Goal: Consume media (video, audio)

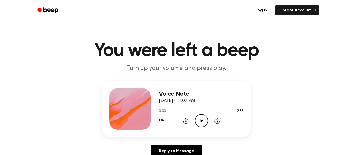
click at [204, 118] on icon "Play Audio" at bounding box center [201, 120] width 13 height 13
click at [200, 118] on icon "Pause Audio" at bounding box center [201, 120] width 13 height 13
click at [200, 118] on icon "Play Audio" at bounding box center [201, 120] width 13 height 13
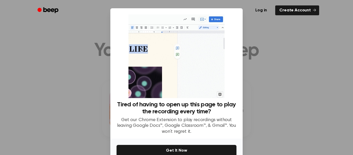
click at [257, 55] on div at bounding box center [176, 77] width 353 height 155
click at [250, 86] on div at bounding box center [176, 77] width 353 height 155
click at [287, 33] on div at bounding box center [176, 77] width 353 height 155
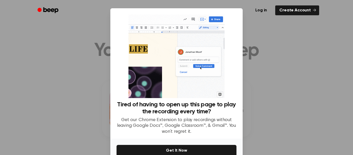
click at [50, 14] on icon "Beep" at bounding box center [49, 10] width 22 height 8
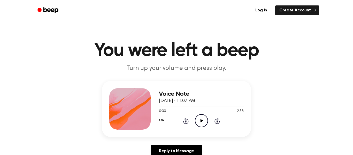
click at [200, 118] on icon "Play Audio" at bounding box center [201, 120] width 13 height 13
click at [201, 121] on icon at bounding box center [201, 120] width 2 height 3
click at [201, 121] on icon at bounding box center [201, 120] width 3 height 3
click at [199, 117] on icon "Pause Audio" at bounding box center [201, 120] width 13 height 13
click at [201, 120] on icon at bounding box center [201, 120] width 3 height 3
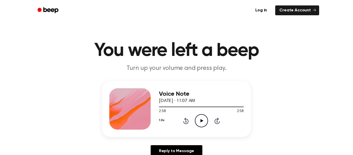
click at [203, 116] on icon "Play Audio" at bounding box center [201, 120] width 13 height 13
click at [200, 118] on icon "Play Audio" at bounding box center [201, 120] width 13 height 13
click at [202, 122] on icon at bounding box center [201, 120] width 2 height 3
click at [222, 108] on span at bounding box center [223, 107] width 4 height 4
drag, startPoint x: 219, startPoint y: 107, endPoint x: 191, endPoint y: 107, distance: 27.4
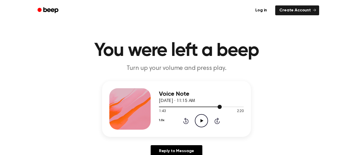
click at [191, 107] on div at bounding box center [201, 107] width 85 height 4
click at [185, 121] on icon at bounding box center [185, 121] width 1 height 2
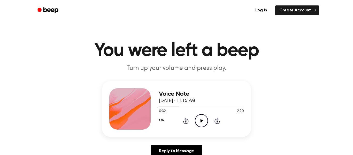
click at [185, 121] on icon at bounding box center [185, 121] width 1 height 2
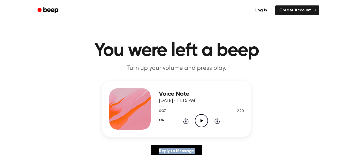
click at [185, 121] on icon at bounding box center [185, 121] width 1 height 2
click at [204, 120] on icon "Play Audio" at bounding box center [201, 120] width 13 height 13
click at [201, 123] on icon "Pause Audio" at bounding box center [201, 120] width 13 height 13
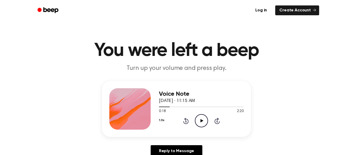
click at [200, 118] on icon "Play Audio" at bounding box center [201, 120] width 13 height 13
click at [199, 120] on icon "Pause Audio" at bounding box center [201, 120] width 13 height 13
click at [198, 118] on icon "Play Audio" at bounding box center [201, 120] width 13 height 13
click at [202, 122] on icon at bounding box center [201, 120] width 2 height 3
